Goal: Task Accomplishment & Management: Manage account settings

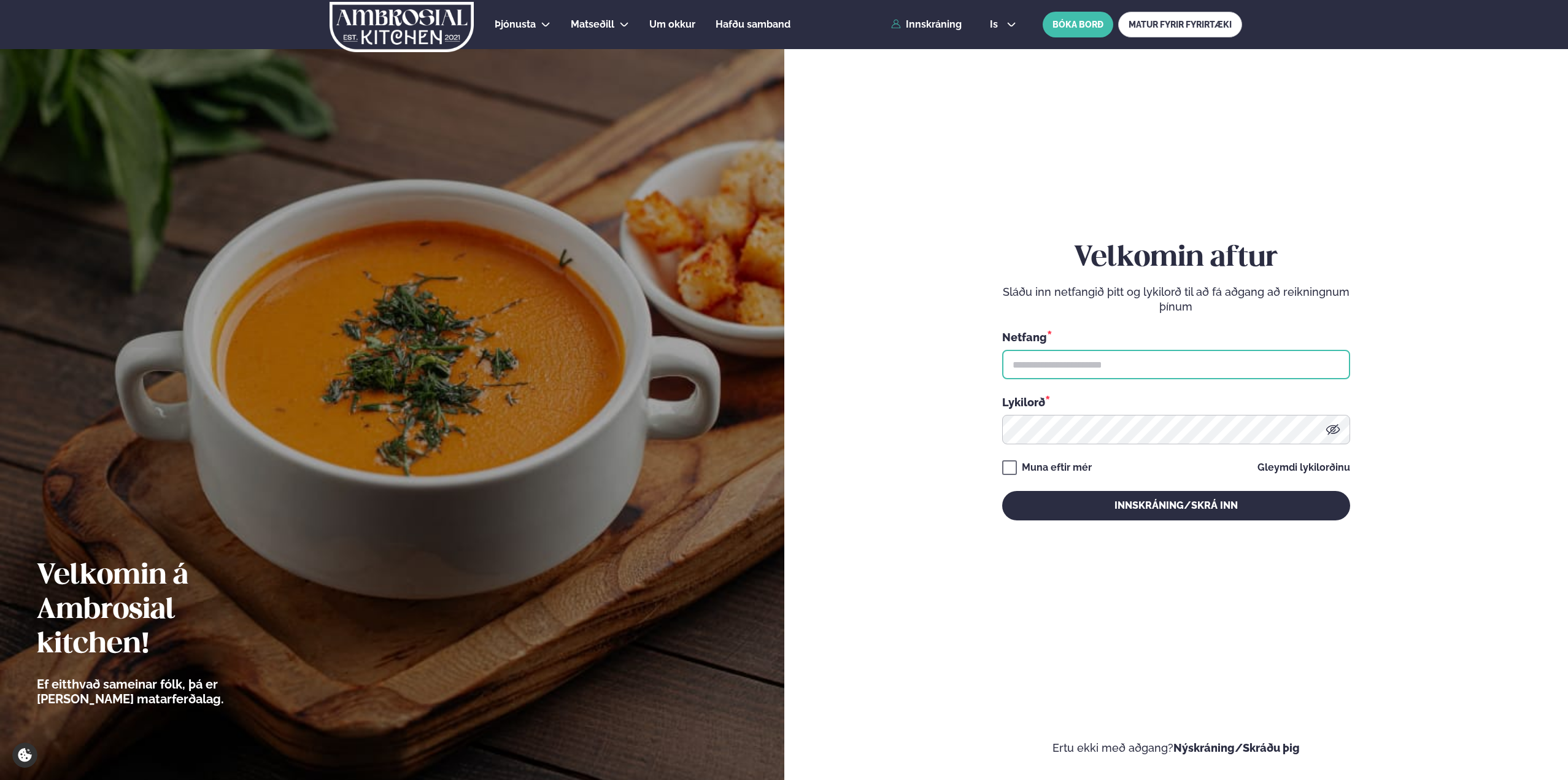
click at [1052, 362] on input "text" at bounding box center [1176, 364] width 348 height 30
type input "**********"
click at [1002, 491] on button "Innskráning/Skrá inn" at bounding box center [1176, 506] width 348 height 30
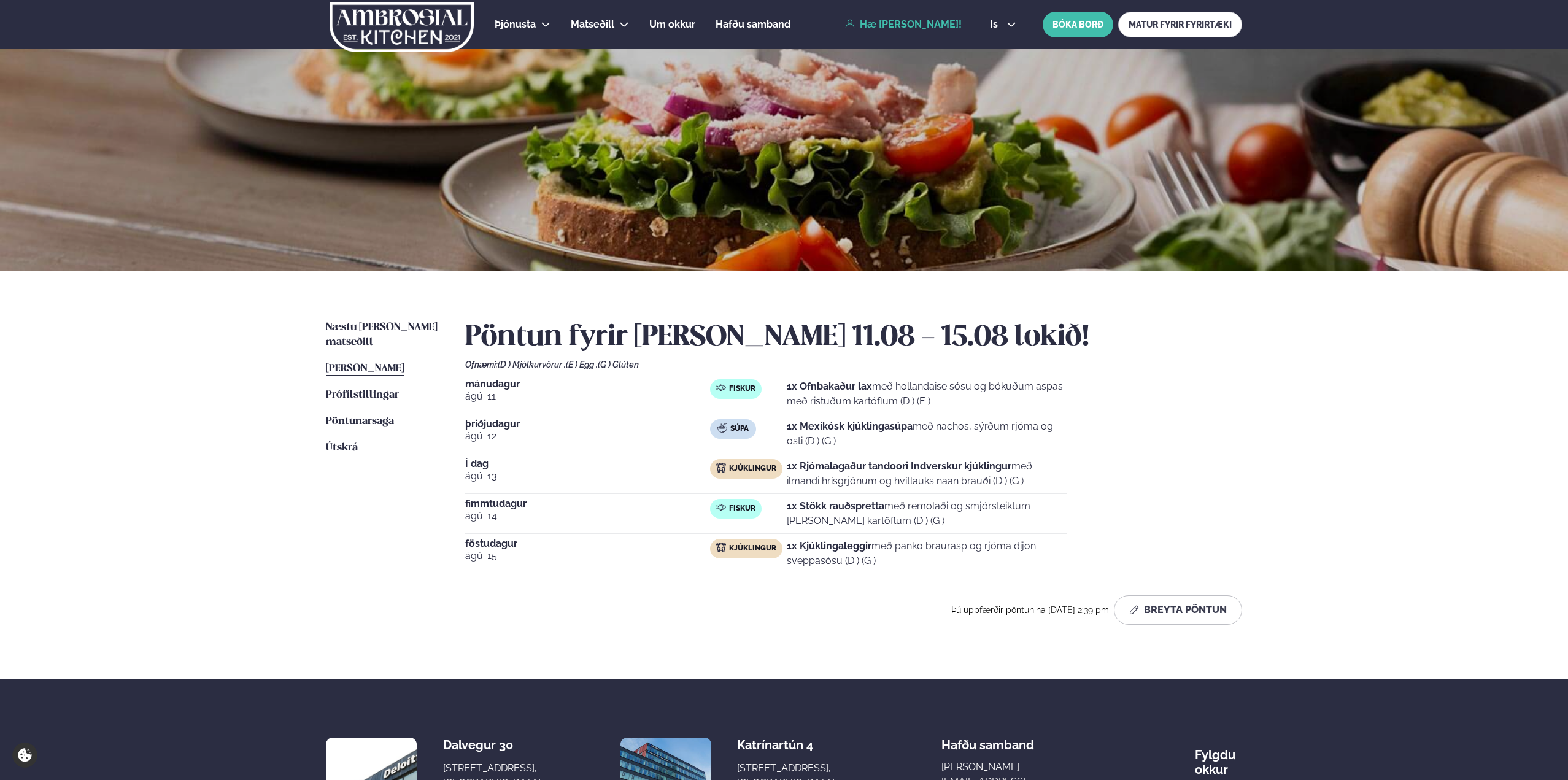
click at [1015, 466] on p "1x Rjómalagaður tandoori Indverskur kjúklingur með ilmandi hrísgrjónum og hvítl…" at bounding box center [927, 474] width 280 height 30
click at [832, 484] on p "1x Rjómalagaður tandoori Indverskur kjúklingur með ilmandi hrísgrjónum og hvítl…" at bounding box center [927, 474] width 280 height 30
drag, startPoint x: 1041, startPoint y: 482, endPoint x: 787, endPoint y: 466, distance: 254.5
click at [787, 466] on div "Kjúklingur 1x Rjómalagaður tandoori Indverskur kjúklingur með ilmandi hrísgrjón…" at bounding box center [888, 474] width 357 height 30
click at [1039, 483] on p "1x Rjómalagaður tandoori Indverskur kjúklingur með ilmandi hrísgrjónum og hvítl…" at bounding box center [927, 474] width 280 height 30
